Goal: Information Seeking & Learning: Learn about a topic

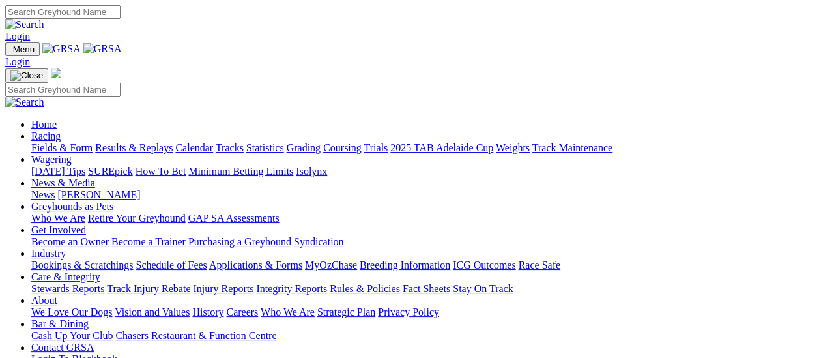
click at [141, 142] on link "Results & Replays" at bounding box center [134, 147] width 78 height 11
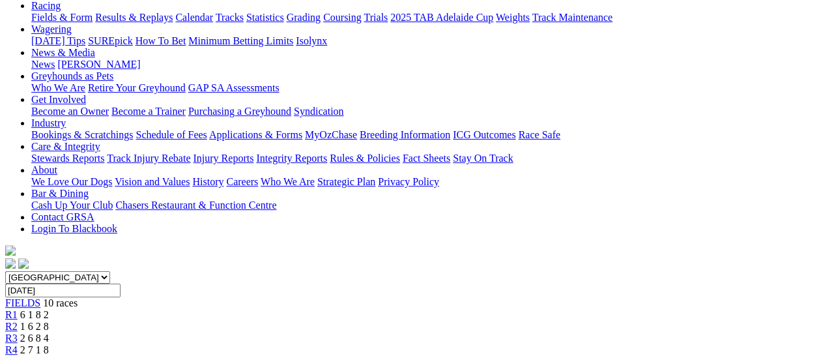
scroll to position [130, 0]
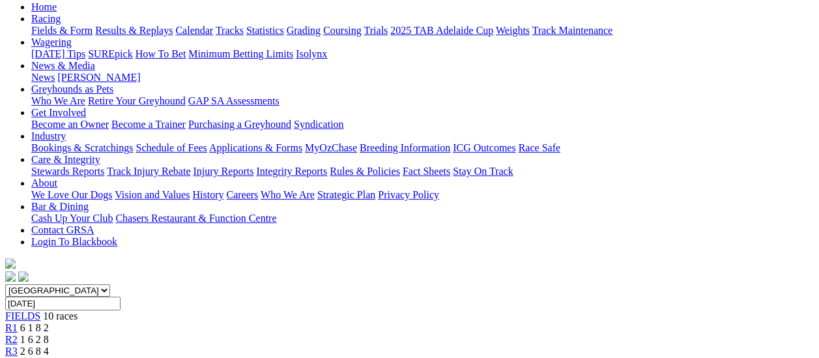
scroll to position [130, 0]
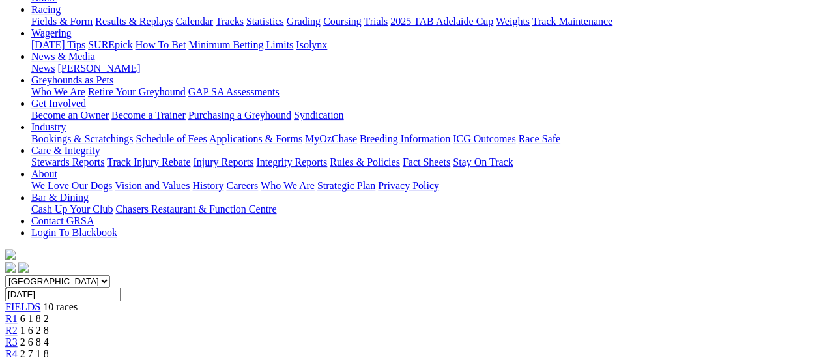
scroll to position [130, 0]
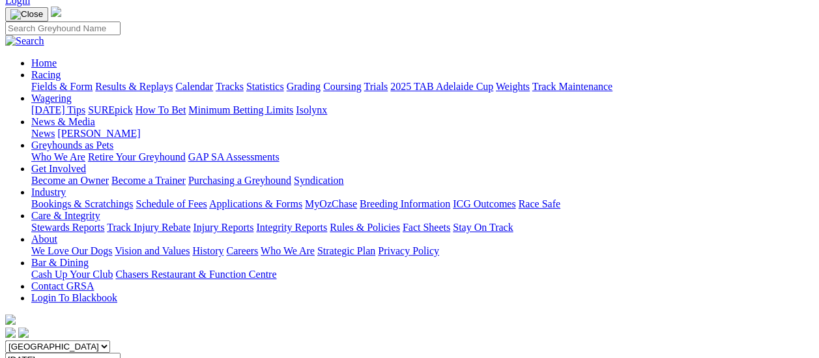
scroll to position [65, 0]
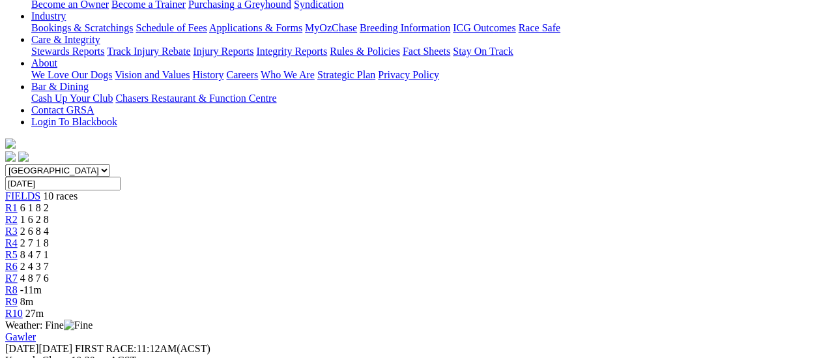
scroll to position [65, 0]
